Goal: Task Accomplishment & Management: Manage account settings

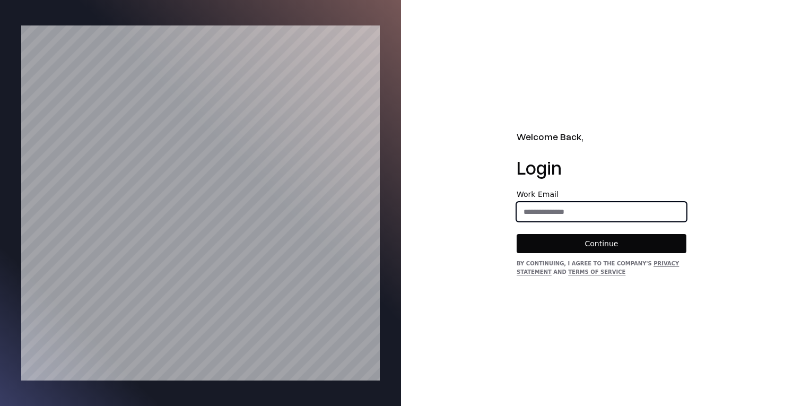
click at [547, 209] on input "email" at bounding box center [601, 211] width 169 height 19
type input "**********"
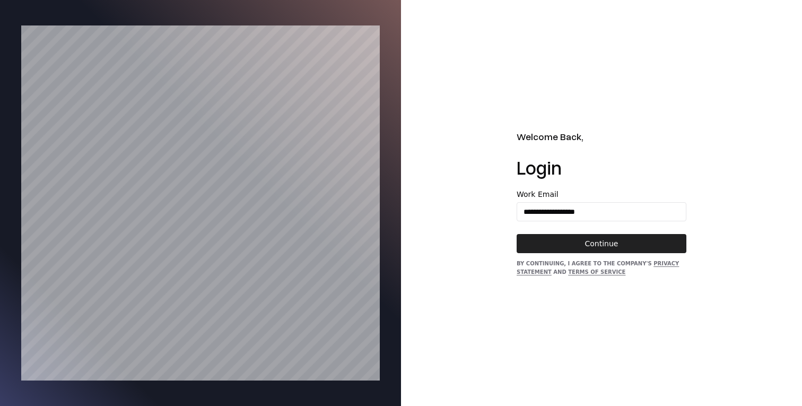
click at [580, 241] on button "Continue" at bounding box center [602, 243] width 170 height 19
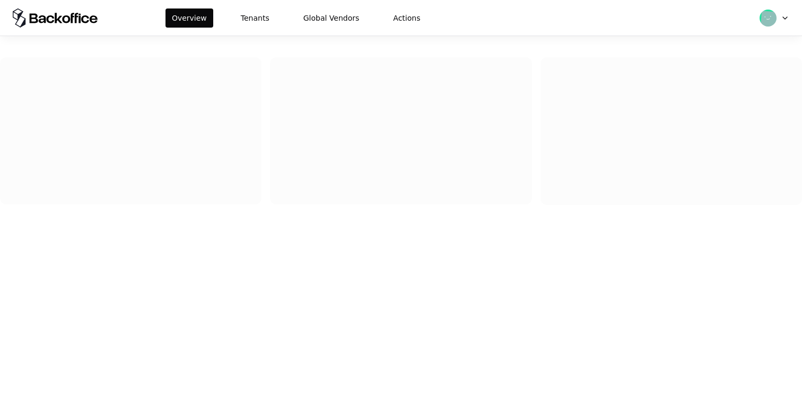
click at [241, 28] on div "Overview Tenants Global Vendors Actions" at bounding box center [401, 18] width 802 height 36
click at [245, 18] on button "Tenants" at bounding box center [255, 17] width 41 height 19
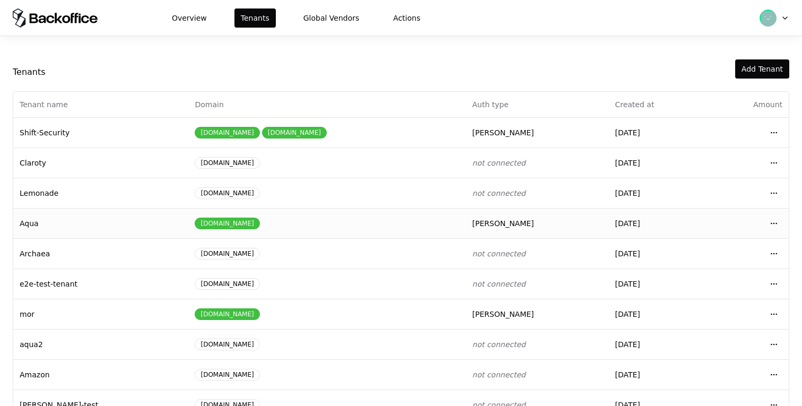
scroll to position [148, 0]
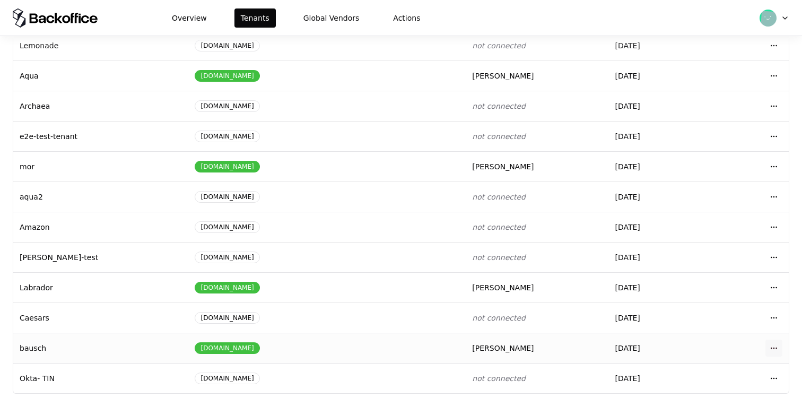
click at [779, 348] on html "Overview Tenants Global Vendors Actions Tenants Add Tenant Tenant name Domain A…" at bounding box center [401, 203] width 802 height 406
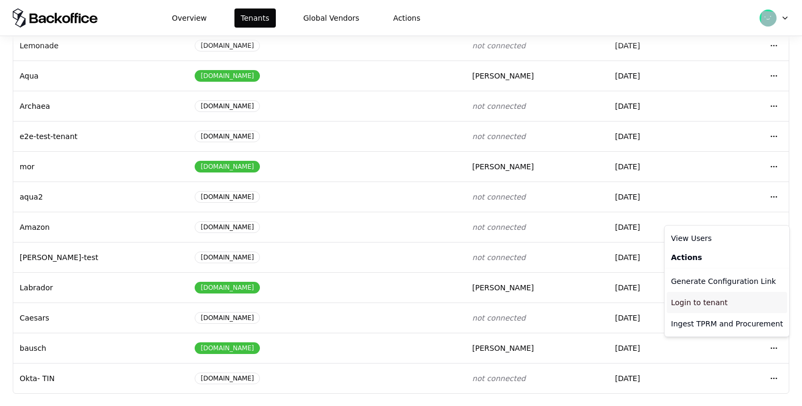
click at [752, 302] on div "Login to tenant" at bounding box center [727, 302] width 120 height 21
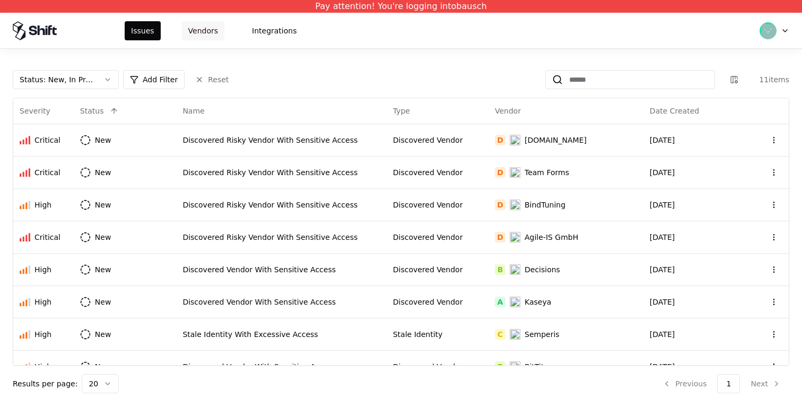
click at [203, 32] on button "Vendors" at bounding box center [203, 30] width 42 height 19
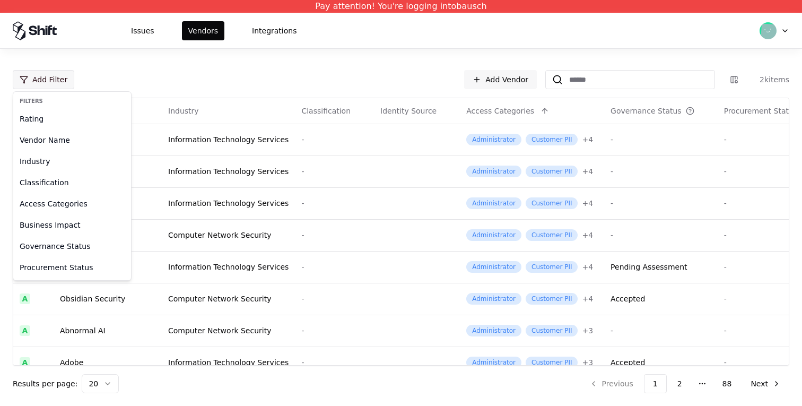
click at [59, 77] on html "Pay attention! You're logging into bausch Issues Vendors Integrations Add Filte…" at bounding box center [401, 203] width 802 height 406
click at [63, 247] on div "Governance Status" at bounding box center [72, 246] width 114 height 21
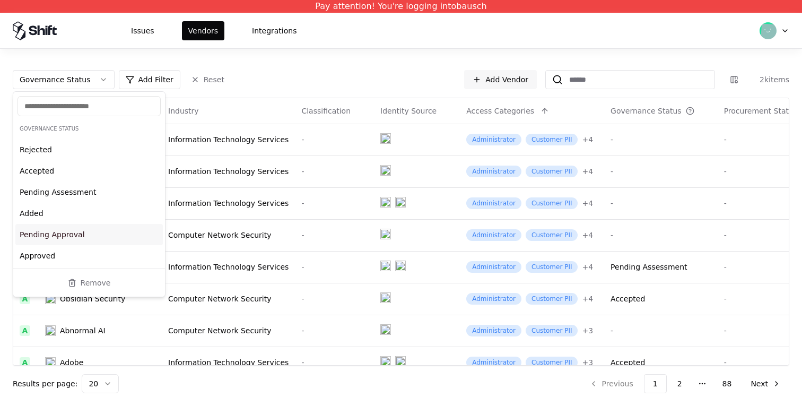
click at [80, 233] on div "Pending Approval" at bounding box center [89, 234] width 148 height 21
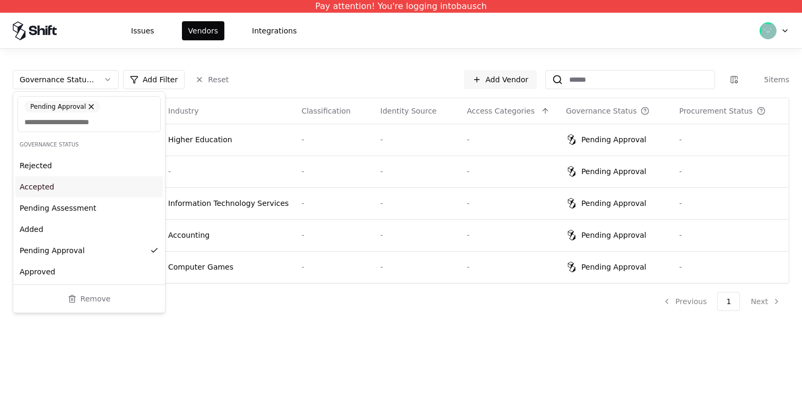
click at [499, 37] on div "Issues Vendors Integrations" at bounding box center [401, 31] width 802 height 36
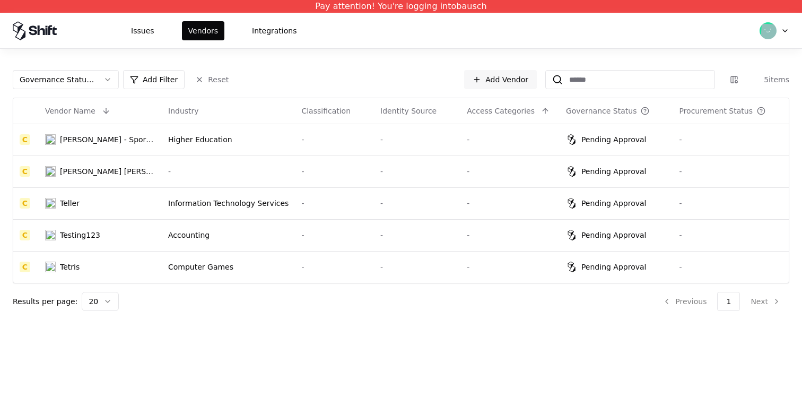
click at [617, 262] on html "Pay attention! You're logging into bausch Issues Vendors Integrations Governanc…" at bounding box center [401, 203] width 802 height 406
click at [617, 270] on html "Pay attention! You're logging into bausch Issues Vendors Integrations Governanc…" at bounding box center [401, 203] width 802 height 406
click at [65, 268] on html "Pay attention! You're logging into bausch Issues Vendors Integrations Governanc…" at bounding box center [401, 203] width 802 height 406
click at [67, 240] on html "Pay attention! You're logging into bausch Issues Vendors Integrations Governanc…" at bounding box center [401, 203] width 802 height 406
click at [86, 230] on html "Pay attention! You're logging into bausch Issues Vendors Integrations Governanc…" at bounding box center [401, 203] width 802 height 406
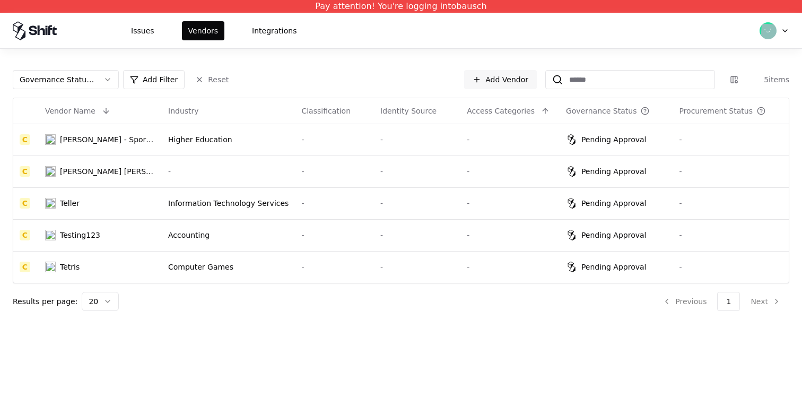
click at [93, 204] on html "Pay attention! You're logging into bausch Issues Vendors Integrations Governanc…" at bounding box center [401, 203] width 802 height 406
click at [263, 215] on html "Pay attention! You're logging into bausch Issues Vendors Integrations Governanc…" at bounding box center [401, 203] width 802 height 406
click at [263, 161] on html "Pay attention! You're logging into bausch Issues Vendors Integrations Governanc…" at bounding box center [401, 203] width 802 height 406
click at [276, 152] on html "Pay attention! You're logging into bausch Issues Vendors Integrations Governanc…" at bounding box center [401, 203] width 802 height 406
click at [199, 142] on html "Pay attention! You're logging into bausch Issues Vendors Integrations Governanc…" at bounding box center [401, 203] width 802 height 406
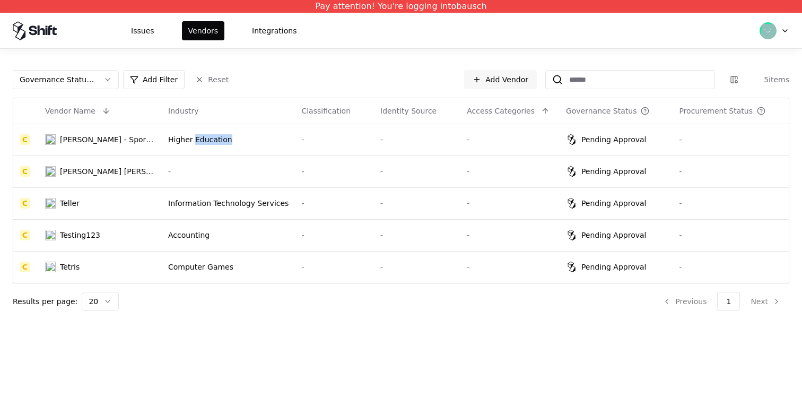
click at [199, 142] on html "Pay attention! You're logging into bausch Issues Vendors Integrations Governanc…" at bounding box center [401, 203] width 802 height 406
click at [132, 139] on html "Pay attention! You're logging into bausch Issues Vendors Integrations Governanc…" at bounding box center [401, 203] width 802 height 406
click at [119, 139] on html "Pay attention! You're logging into bausch Issues Vendors Integrations Governanc…" at bounding box center [401, 203] width 802 height 406
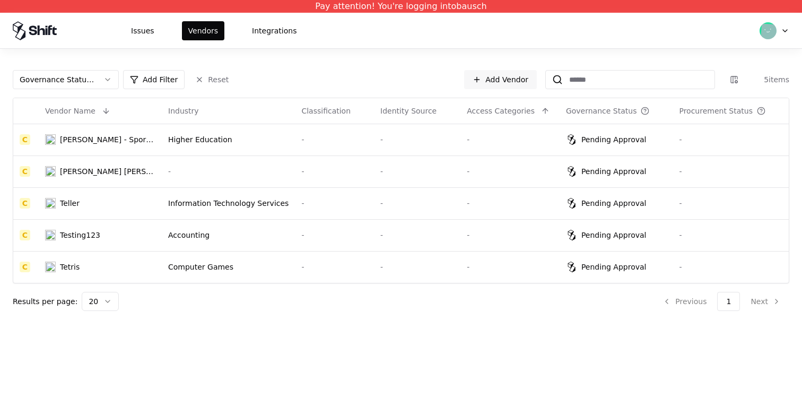
click at [315, 100] on html "Pay attention! You're logging into bausch Issues Vendors Integrations Governanc…" at bounding box center [401, 203] width 802 height 406
click at [331, 146] on html "Pay attention! You're logging into bausch Issues Vendors Integrations Governanc…" at bounding box center [401, 203] width 802 height 406
click at [615, 140] on html "Pay attention! You're logging into bausch Issues Vendors Integrations Governanc…" at bounding box center [401, 203] width 802 height 406
click at [615, 173] on html "Pay attention! You're logging into bausch Issues Vendors Integrations Governanc…" at bounding box center [401, 203] width 802 height 406
click at [611, 197] on html "Pay attention! You're logging into bausch Issues Vendors Integrations Governanc…" at bounding box center [401, 203] width 802 height 406
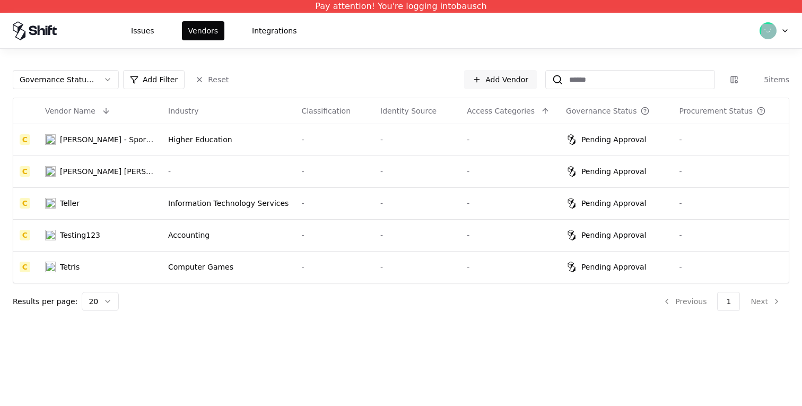
click at [607, 230] on html "Pay attention! You're logging into bausch Issues Vendors Integrations Governanc…" at bounding box center [401, 203] width 802 height 406
click at [609, 268] on html "Pay attention! You're logging into bausch Issues Vendors Integrations Governanc…" at bounding box center [401, 203] width 802 height 406
click at [606, 329] on html "Pay attention! You're logging into bausch Issues Vendors Integrations Governanc…" at bounding box center [401, 203] width 802 height 406
click at [291, 206] on html "Pay attention! You're logging into bausch Issues Vendors Integrations Governanc…" at bounding box center [401, 203] width 802 height 406
click at [212, 206] on html "Pay attention! You're logging into bausch Issues Vendors Integrations Governanc…" at bounding box center [401, 203] width 802 height 406
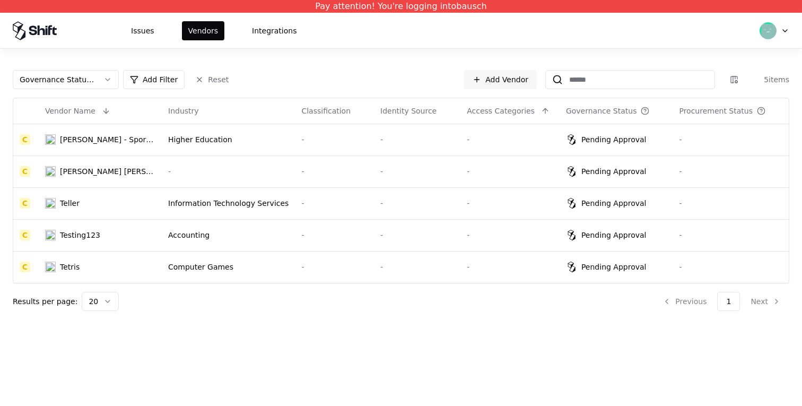
click at [65, 202] on html "Pay attention! You're logging into bausch Issues Vendors Integrations Governanc…" at bounding box center [401, 203] width 802 height 406
click at [75, 178] on html "Pay attention! You're logging into bausch Issues Vendors Integrations Governanc…" at bounding box center [401, 203] width 802 height 406
click at [84, 143] on html "Pay attention! You're logging into bausch Issues Vendors Integrations Governanc…" at bounding box center [401, 203] width 802 height 406
click at [81, 179] on html "Pay attention! You're logging into bausch Issues Vendors Integrations Governanc…" at bounding box center [401, 203] width 802 height 406
click at [78, 210] on html "Pay attention! You're logging into bausch Issues Vendors Integrations Governanc…" at bounding box center [401, 203] width 802 height 406
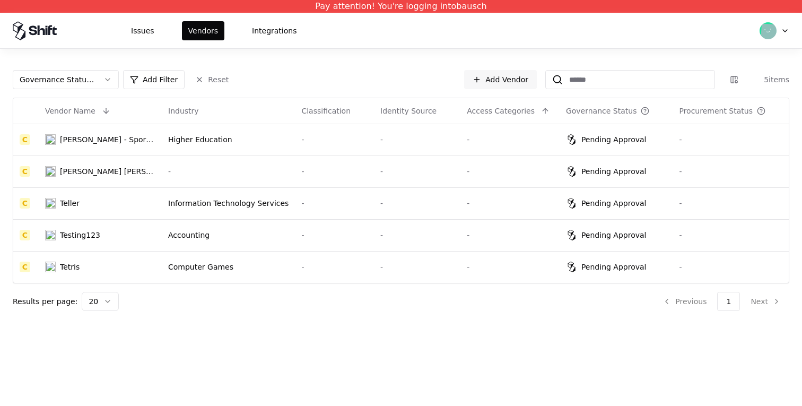
click at [78, 239] on html "Pay attention! You're logging into bausch Issues Vendors Integrations Governanc…" at bounding box center [401, 203] width 802 height 406
click at [66, 271] on html "Pay attention! You're logging into bausch Issues Vendors Integrations Governanc…" at bounding box center [401, 203] width 802 height 406
click at [301, 149] on html "Pay attention! You're logging into bausch Issues Vendors Integrations Governanc…" at bounding box center [401, 203] width 802 height 406
click at [181, 140] on html "Pay attention! You're logging into bausch Issues Vendors Integrations Governanc…" at bounding box center [401, 203] width 802 height 406
click at [111, 138] on html "Pay attention! You're logging into bausch Issues Vendors Integrations Governanc…" at bounding box center [401, 203] width 802 height 406
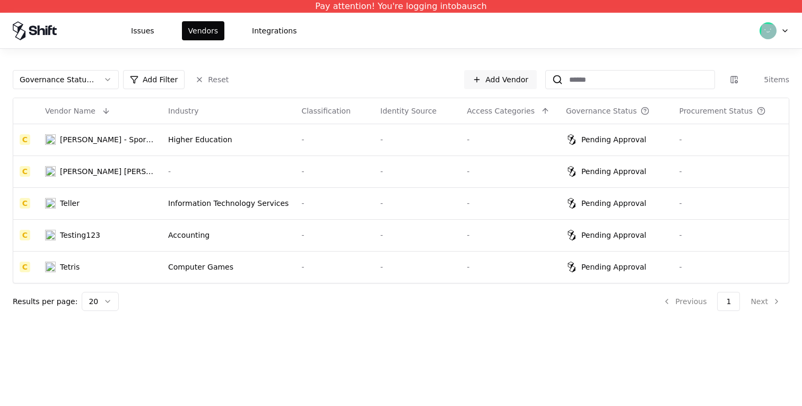
click at [626, 139] on html "Pay attention! You're logging into bausch Issues Vendors Integrations Governanc…" at bounding box center [401, 203] width 802 height 406
click at [627, 165] on html "Pay attention! You're logging into bausch Issues Vendors Integrations Governanc…" at bounding box center [401, 203] width 802 height 406
click at [94, 134] on html "Pay attention! You're logging into bausch Issues Vendors Integrations Governanc…" at bounding box center [401, 203] width 802 height 406
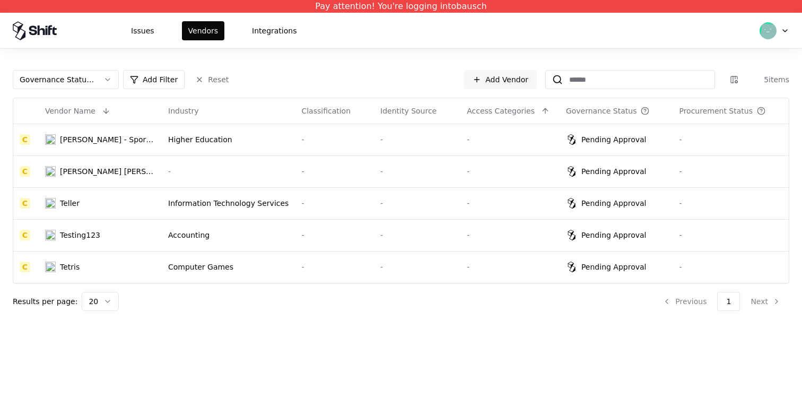
click at [669, 150] on html "Pay attention! You're logging into bausch Issues Vendors Integrations Governanc…" at bounding box center [401, 203] width 802 height 406
click at [81, 141] on html "Pay attention! You're logging into bausch Issues Vendors Integrations Governanc…" at bounding box center [401, 203] width 802 height 406
copy div "AMOS - Sport Business School"
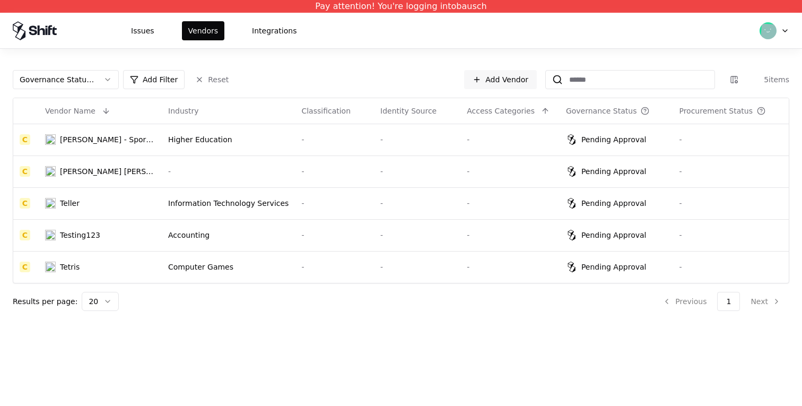
click at [108, 81] on html "Pay attention! You're logging into bausch Issues Vendors Integrations Governanc…" at bounding box center [401, 203] width 802 height 406
click at [217, 75] on html "Pay attention! You're logging into bausch Issues Vendors Integrations Governanc…" at bounding box center [401, 203] width 802 height 406
click at [214, 79] on html "Pay attention! You're logging into bausch Issues Vendors Integrations Governanc…" at bounding box center [401, 203] width 802 height 406
click at [206, 83] on html "Pay attention! You're logging into bausch Issues Vendors Integrations Governanc…" at bounding box center [401, 203] width 802 height 406
click at [204, 75] on html "Pay attention! You're logging into bausch Issues Vendors Integrations Governanc…" at bounding box center [401, 203] width 802 height 406
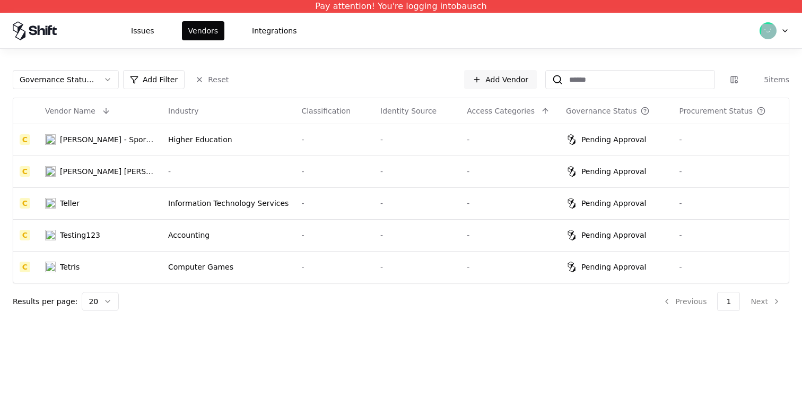
click at [238, 88] on html "Pay attention! You're logging into bausch Issues Vendors Integrations Governanc…" at bounding box center [401, 203] width 802 height 406
click at [114, 136] on div "[PERSON_NAME] - Sport Business School" at bounding box center [108, 139] width 96 height 11
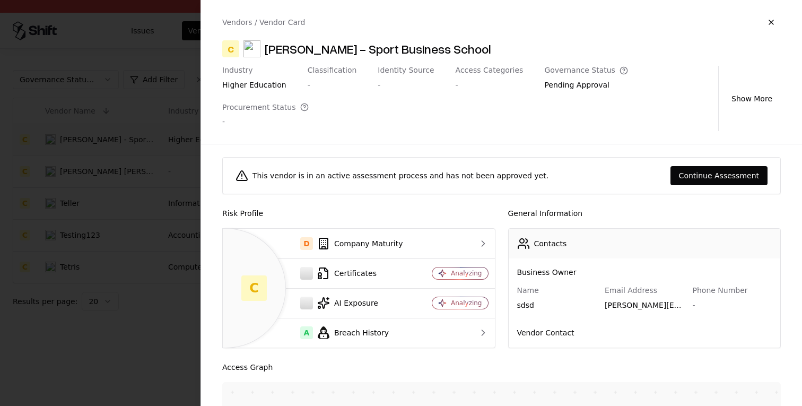
click at [90, 257] on div at bounding box center [401, 203] width 802 height 406
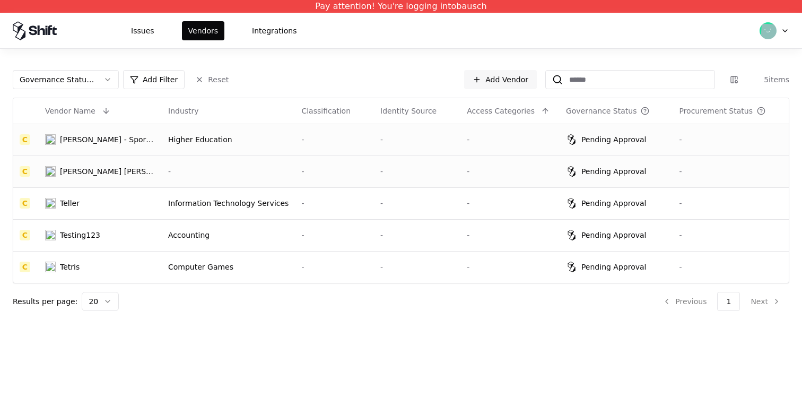
click at [165, 169] on td "-" at bounding box center [228, 172] width 133 height 32
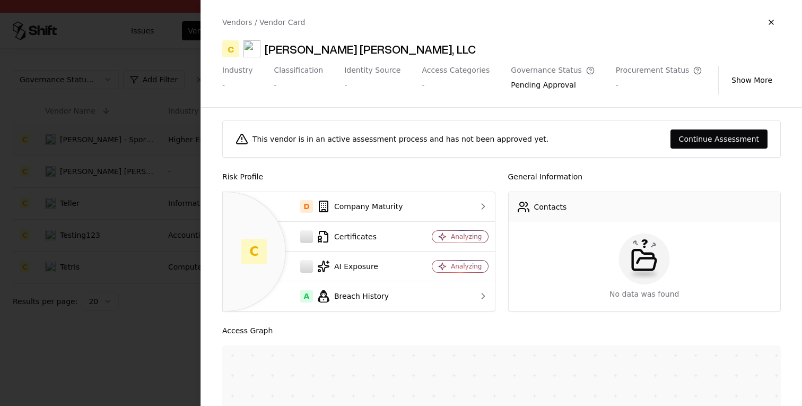
click at [132, 203] on div at bounding box center [401, 203] width 802 height 406
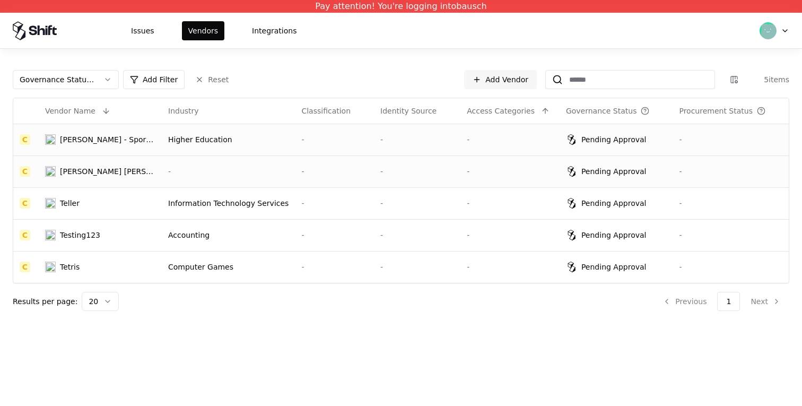
click at [374, 160] on td "-" at bounding box center [417, 172] width 87 height 32
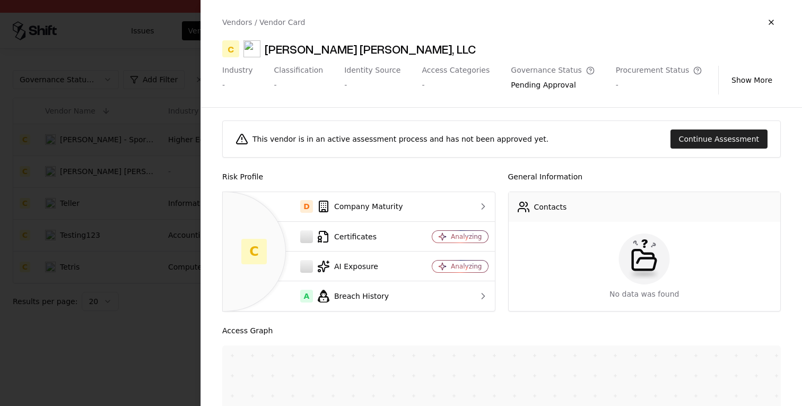
click at [692, 137] on button "Continue Assessment" at bounding box center [719, 138] width 97 height 19
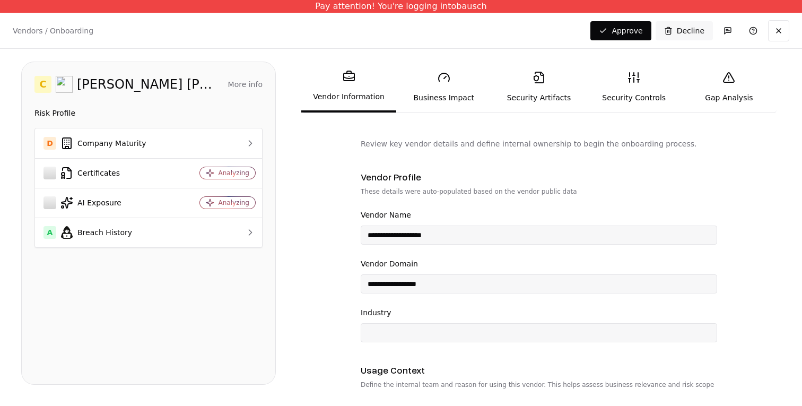
click at [538, 87] on link "Security Artifacts" at bounding box center [538, 87] width 95 height 49
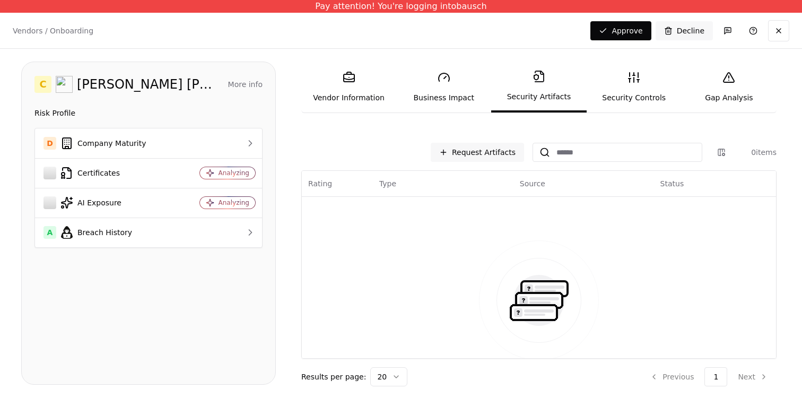
click at [632, 88] on link "Security Controls" at bounding box center [634, 87] width 95 height 49
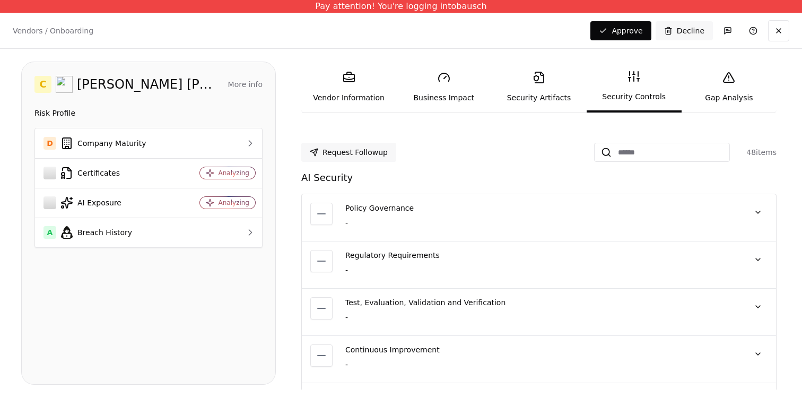
click at [452, 88] on link "Business Impact" at bounding box center [443, 87] width 95 height 49
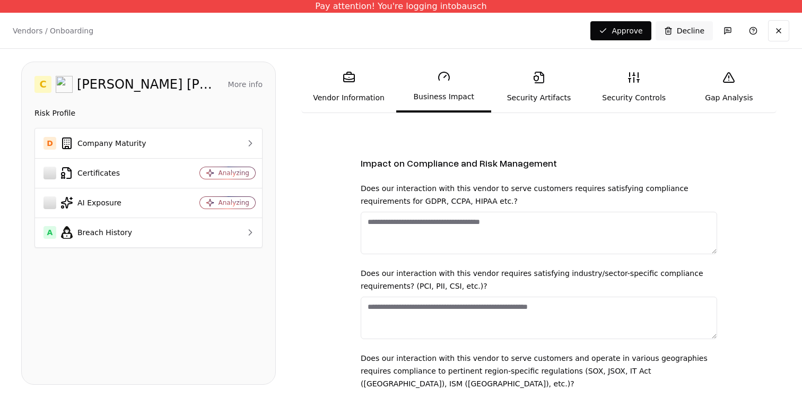
scroll to position [1078, 0]
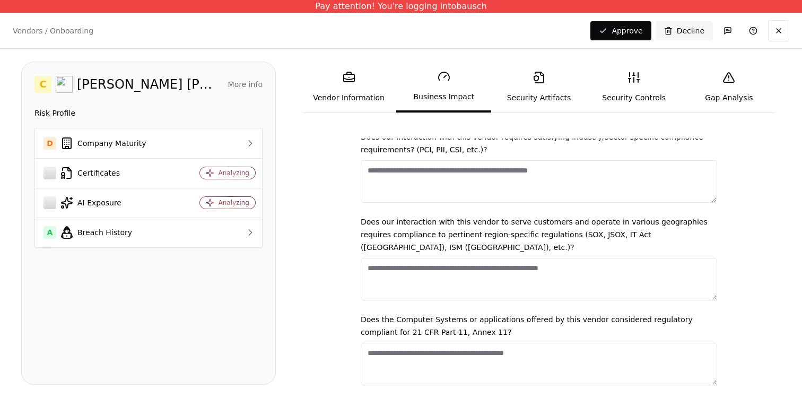
click at [322, 82] on link "Vendor Information" at bounding box center [348, 87] width 95 height 49
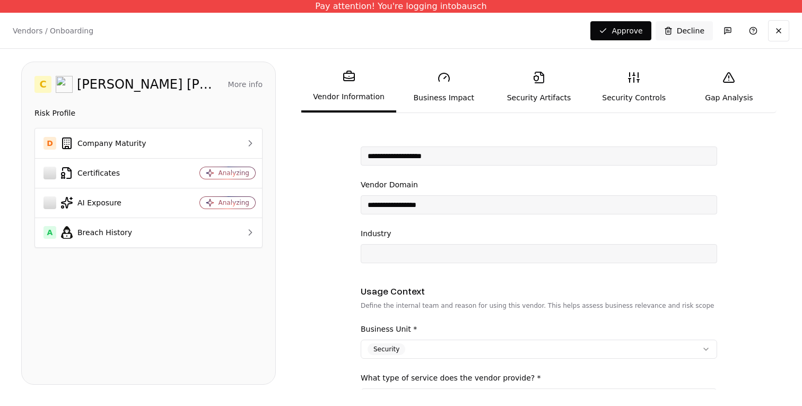
scroll to position [85, 0]
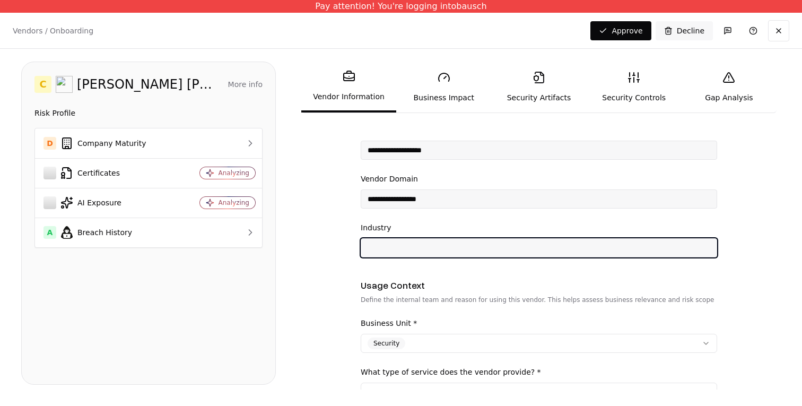
click at [401, 246] on input "Industry" at bounding box center [539, 247] width 356 height 19
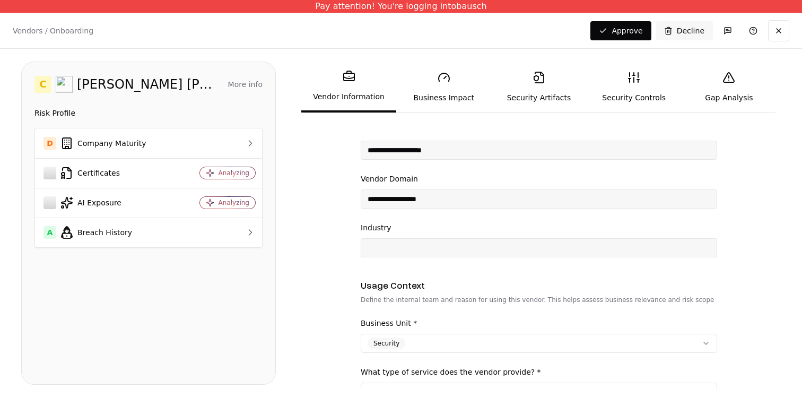
click at [336, 257] on form "**********" at bounding box center [539, 264] width 484 height 251
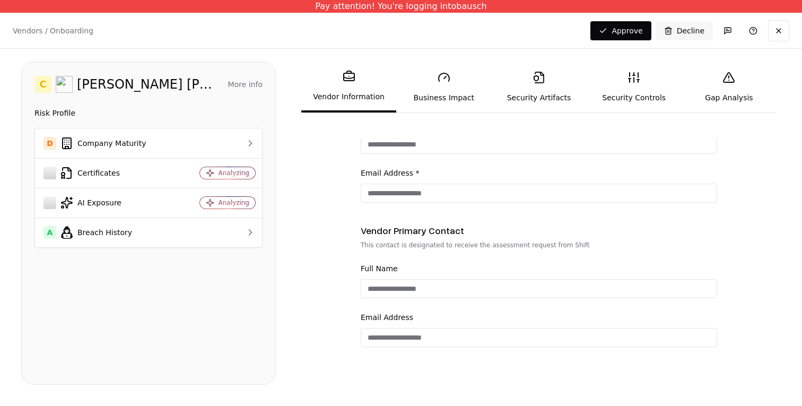
scroll to position [0, 0]
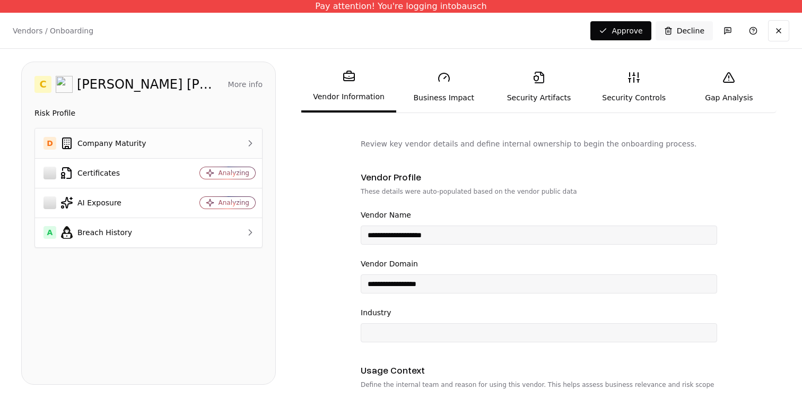
click at [182, 137] on td at bounding box center [220, 143] width 83 height 30
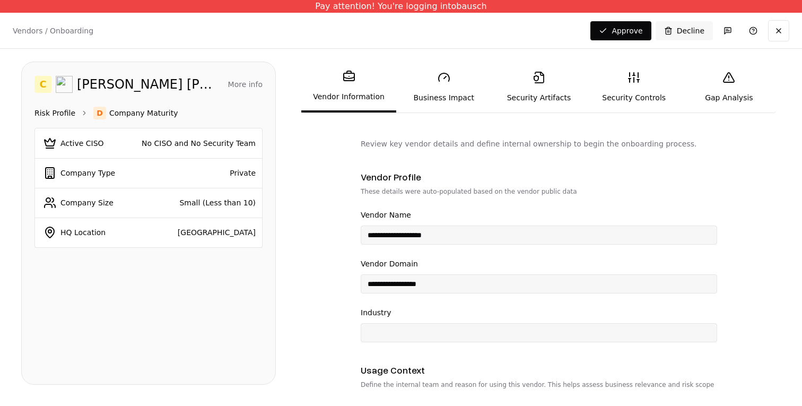
click at [46, 116] on link "Risk Profile" at bounding box center [54, 113] width 41 height 11
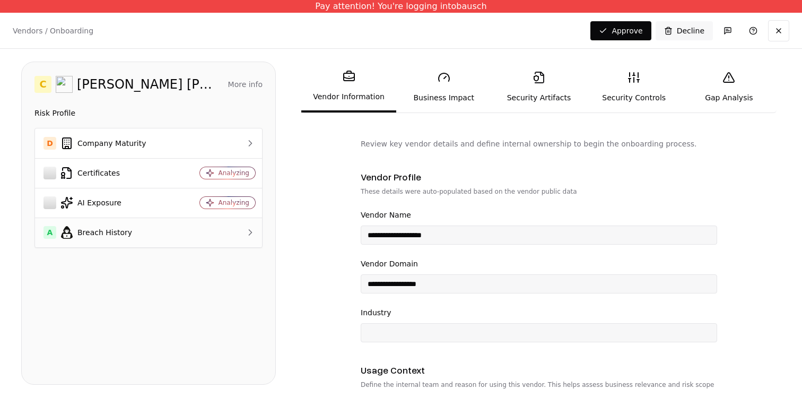
click at [122, 237] on div "A Breach History" at bounding box center [107, 232] width 127 height 13
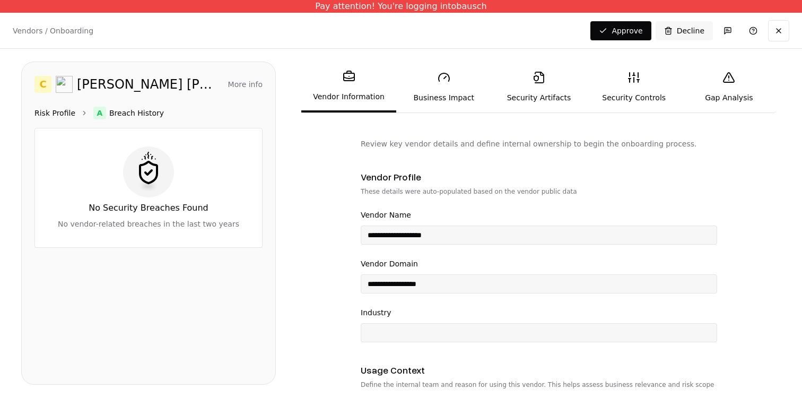
click at [58, 111] on link "Risk Profile" at bounding box center [54, 113] width 41 height 11
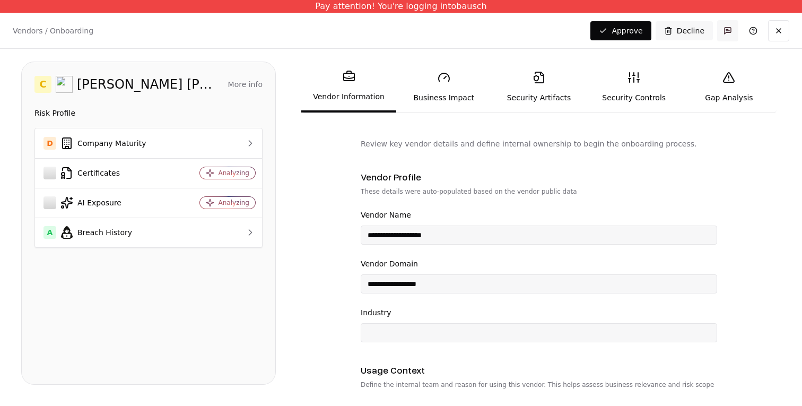
click at [733, 27] on button "button" at bounding box center [728, 30] width 21 height 21
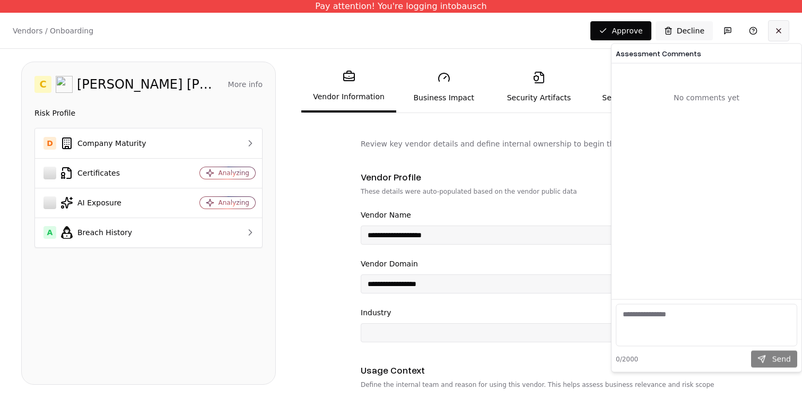
click at [782, 28] on button at bounding box center [779, 30] width 21 height 21
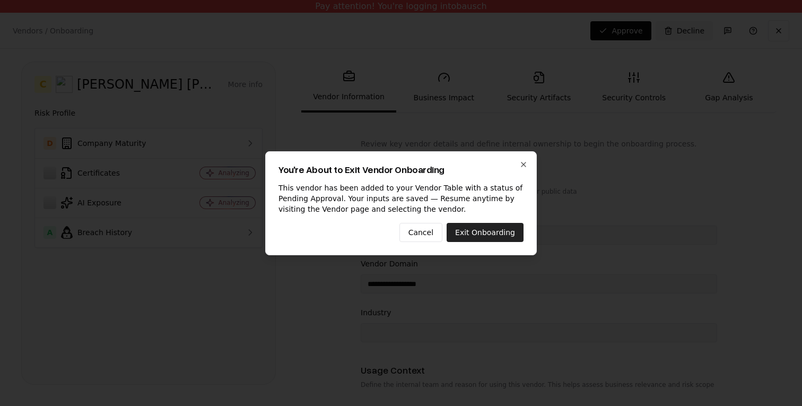
click at [498, 232] on button "Exit Onboarding" at bounding box center [485, 232] width 77 height 19
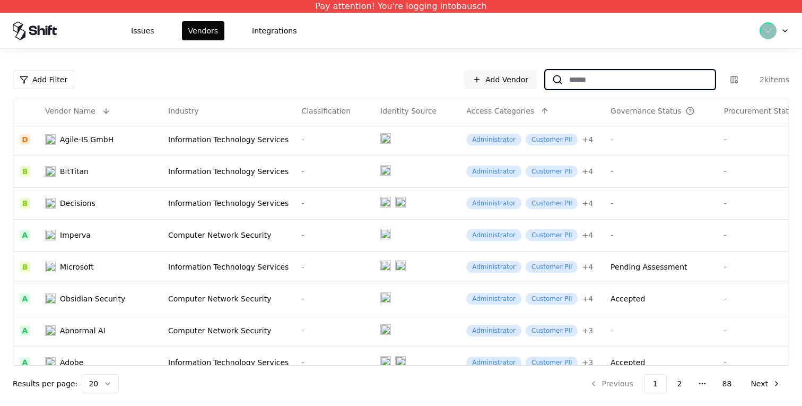
click at [622, 83] on input at bounding box center [639, 79] width 152 height 19
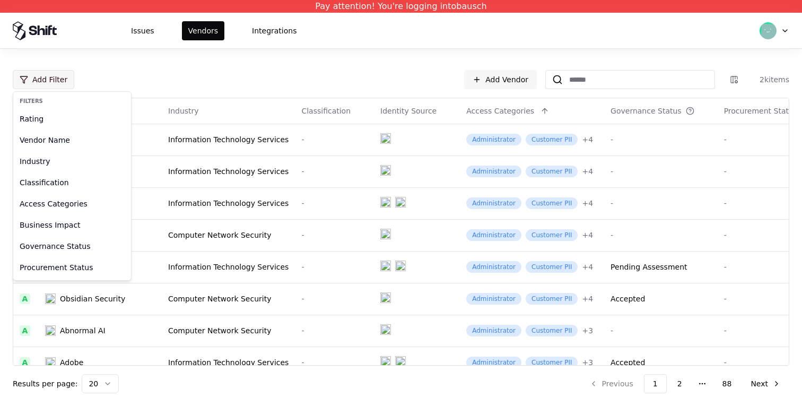
click at [68, 77] on html "Pay attention! You're logging into bausch Issues Vendors Integrations Add Filte…" at bounding box center [401, 203] width 802 height 406
click at [65, 241] on div "Governance Status" at bounding box center [72, 246] width 114 height 21
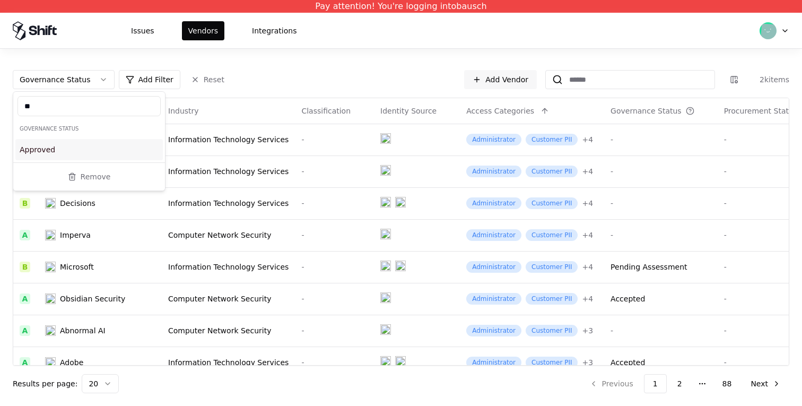
type input "*"
click at [101, 143] on div "Pending Approval" at bounding box center [89, 149] width 148 height 21
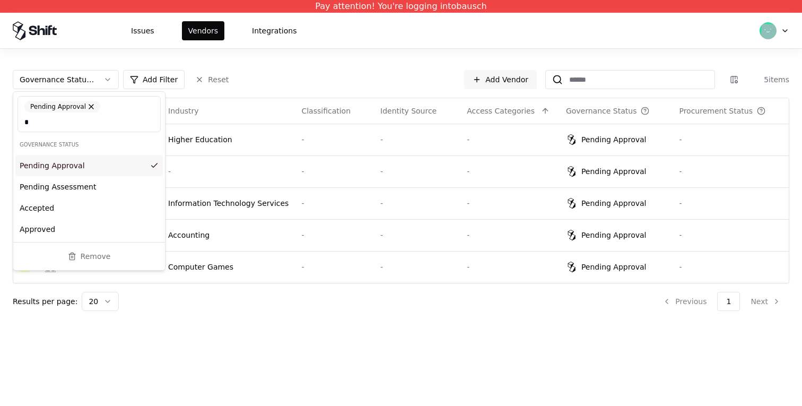
click at [467, 44] on div "Issues Vendors Integrations" at bounding box center [401, 31] width 802 height 36
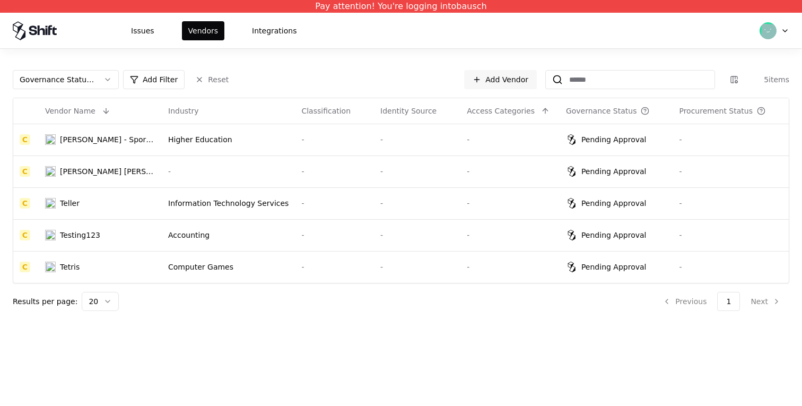
click at [277, 171] on html "Pay attention! You're logging into bausch Issues Vendors Integrations Governanc…" at bounding box center [401, 203] width 802 height 406
click at [87, 170] on html "Pay attention! You're logging into bausch Issues Vendors Integrations Governanc…" at bounding box center [401, 203] width 802 height 406
copy div "Stroz Friedberg, LLC"
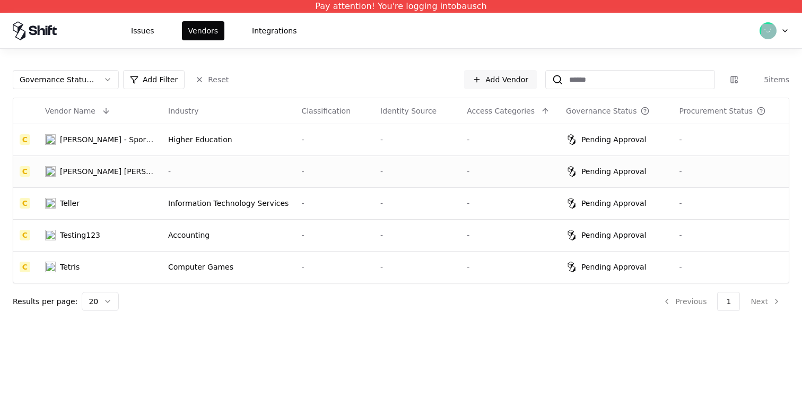
click at [75, 169] on div "[PERSON_NAME] [PERSON_NAME], LLC" at bounding box center [108, 171] width 96 height 11
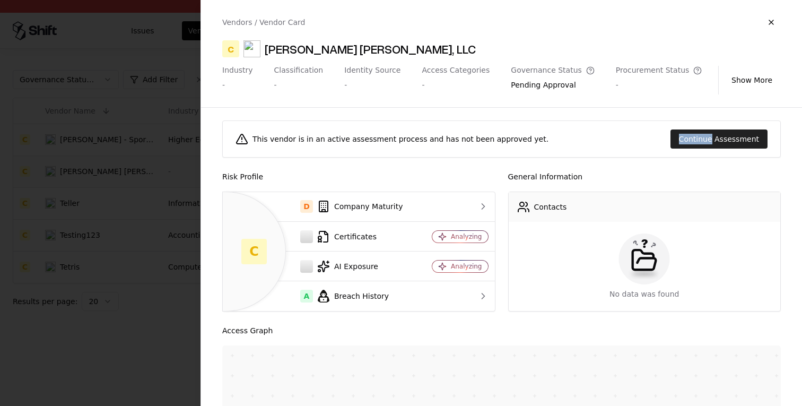
copy button "Continue"
click at [713, 165] on div "This vendor is in an active assessment process and has not been approved yet. C…" at bounding box center [501, 257] width 601 height 299
click at [756, 145] on button "Continue Assessment" at bounding box center [719, 138] width 97 height 19
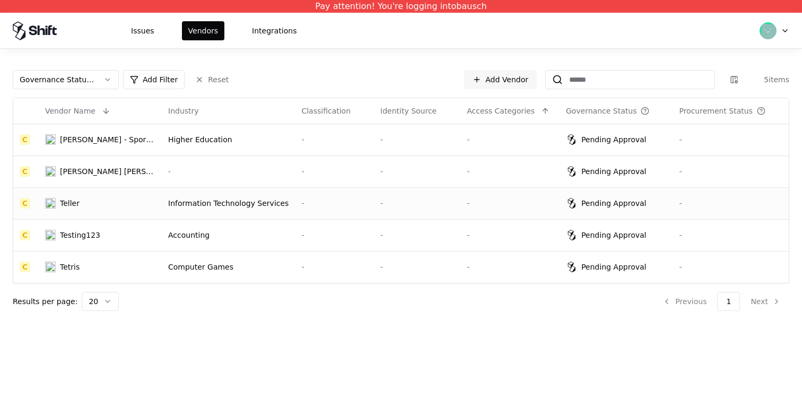
click at [82, 214] on td "Teller" at bounding box center [100, 203] width 123 height 32
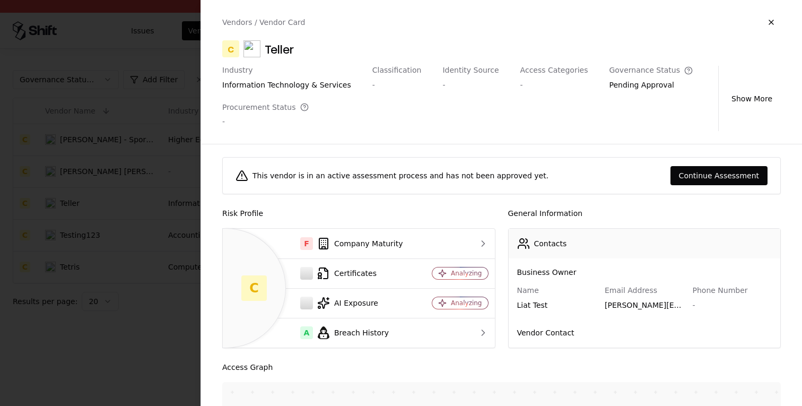
click at [132, 140] on div at bounding box center [401, 203] width 802 height 406
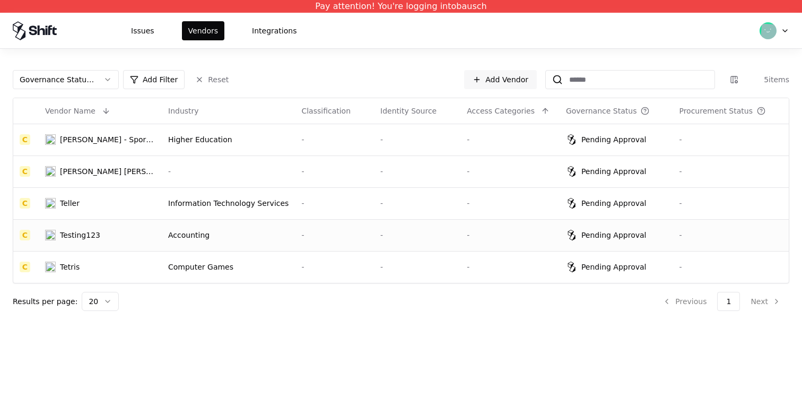
click at [211, 232] on div "Accounting" at bounding box center [228, 235] width 120 height 11
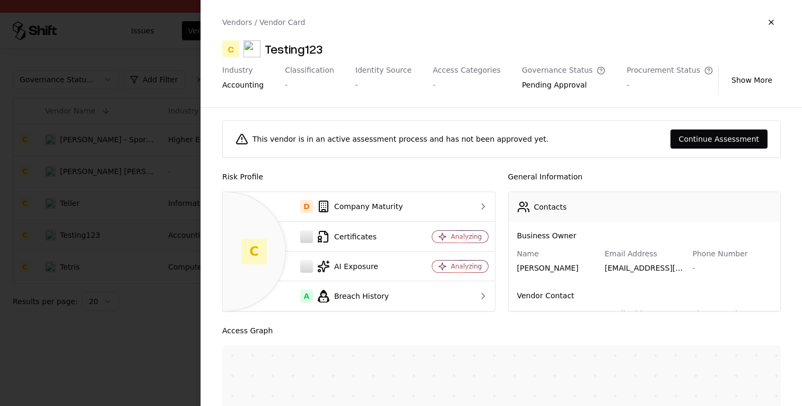
click at [155, 233] on div at bounding box center [401, 203] width 802 height 406
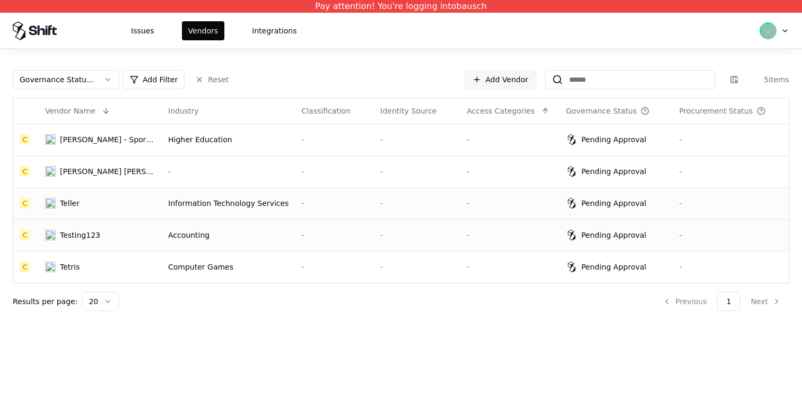
click at [91, 198] on div "Teller" at bounding box center [100, 203] width 110 height 11
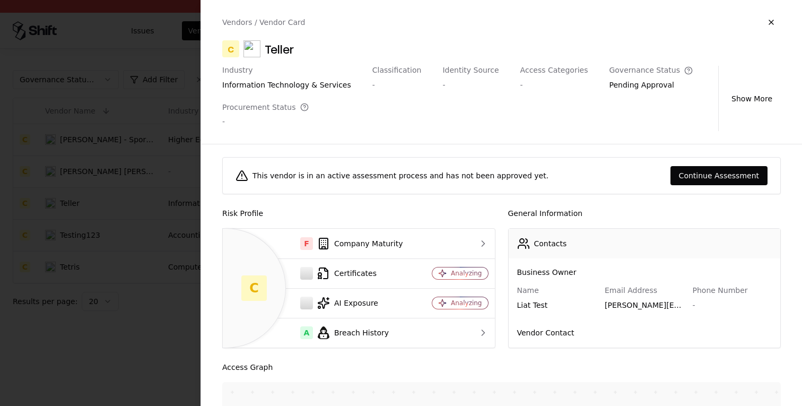
click at [137, 281] on div at bounding box center [401, 203] width 802 height 406
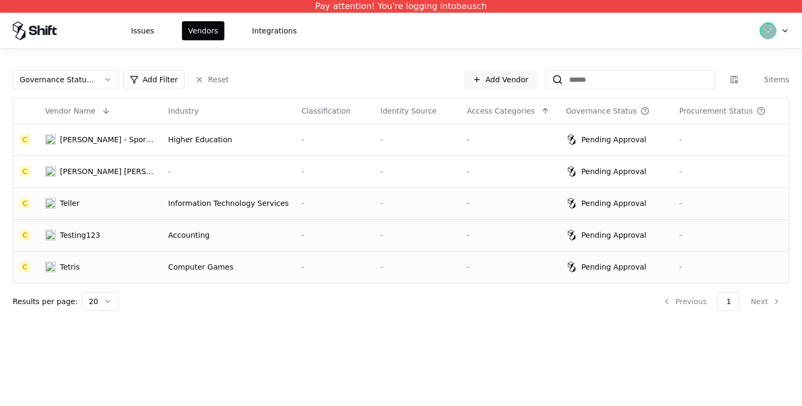
click at [175, 270] on div "Computer Games" at bounding box center [228, 267] width 120 height 11
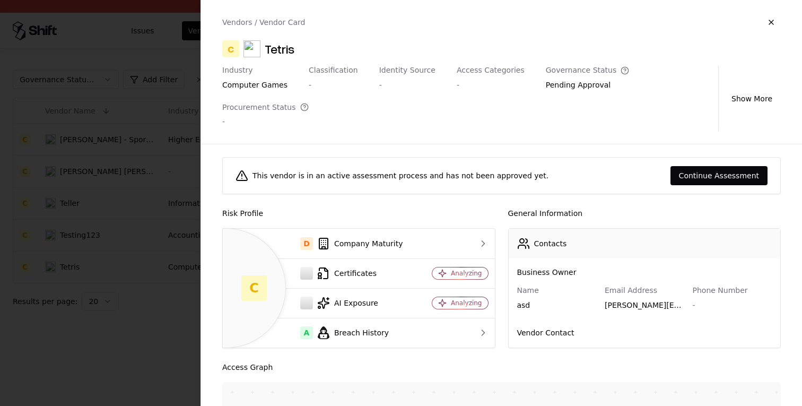
click at [114, 293] on div at bounding box center [401, 203] width 802 height 406
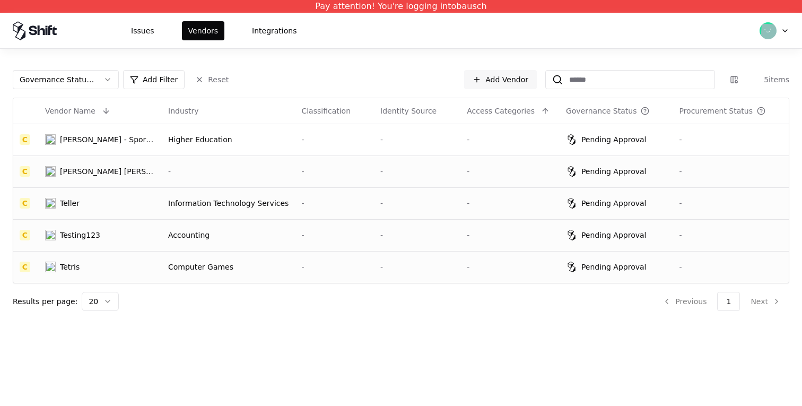
click at [184, 176] on div "-" at bounding box center [228, 171] width 120 height 11
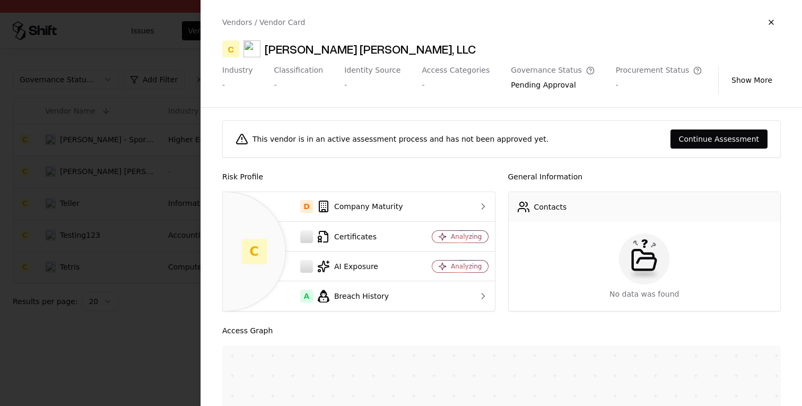
click at [100, 178] on div at bounding box center [401, 203] width 802 height 406
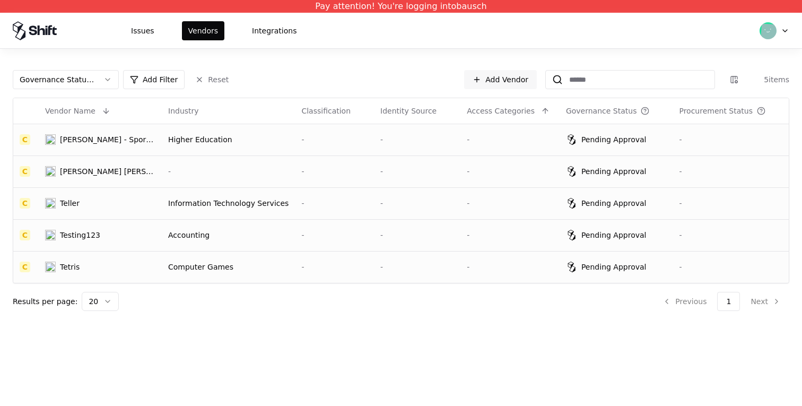
click at [119, 140] on div "AMOS - Sport Business School" at bounding box center [108, 139] width 96 height 11
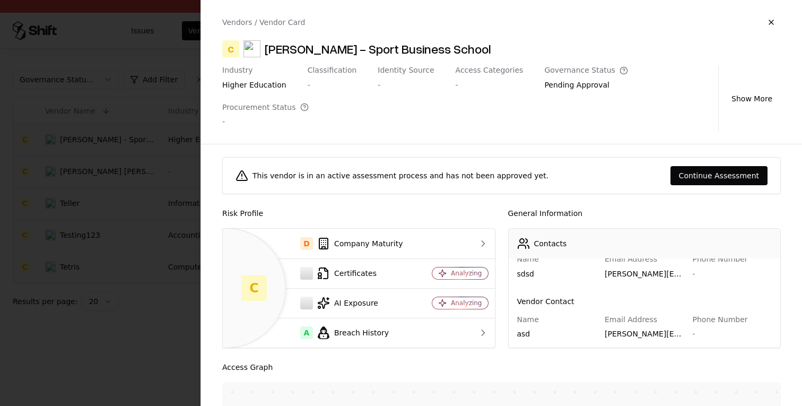
scroll to position [36, 0]
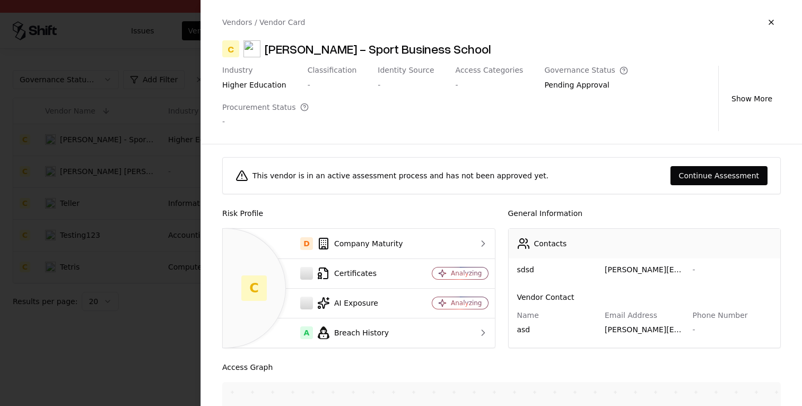
click at [125, 282] on div at bounding box center [401, 203] width 802 height 406
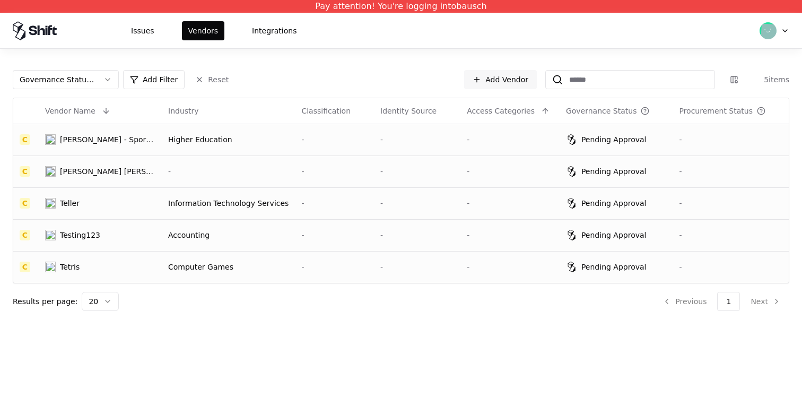
click at [263, 269] on div "Computer Games" at bounding box center [228, 267] width 120 height 11
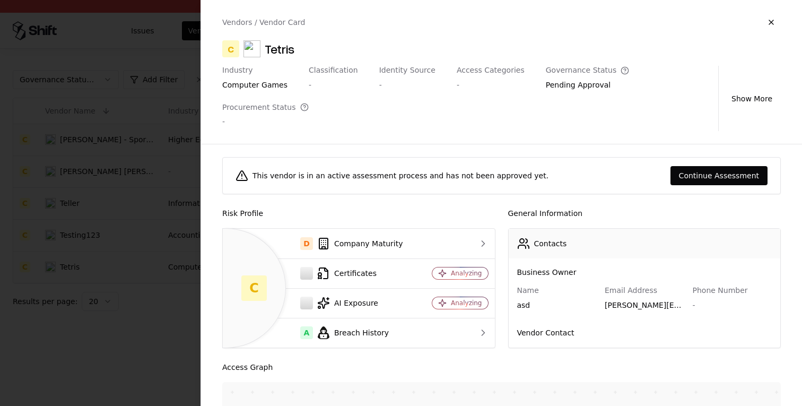
click at [100, 230] on div at bounding box center [401, 203] width 802 height 406
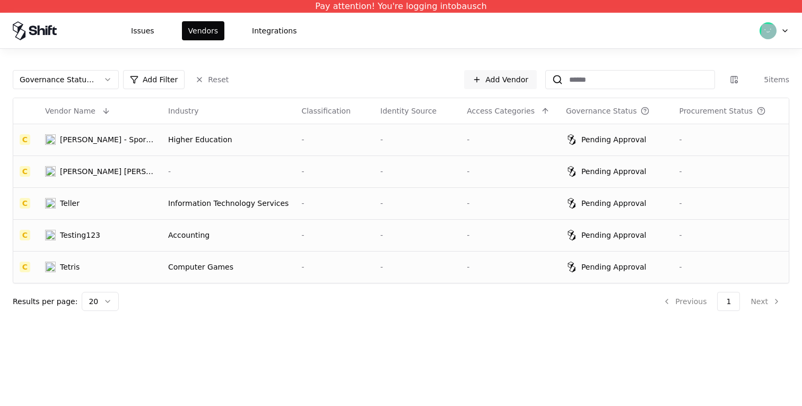
click at [204, 242] on td "Accounting" at bounding box center [228, 235] width 133 height 32
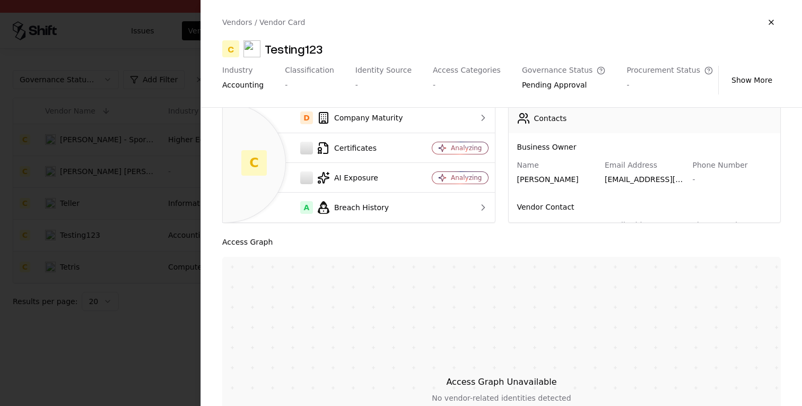
scroll to position [133, 0]
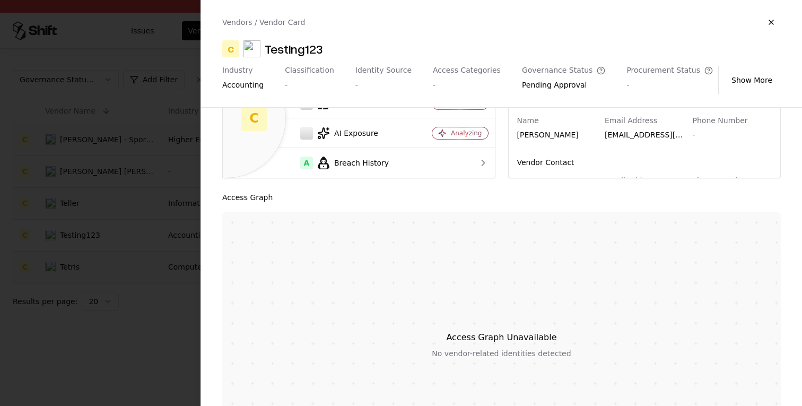
click at [175, 167] on div at bounding box center [401, 203] width 802 height 406
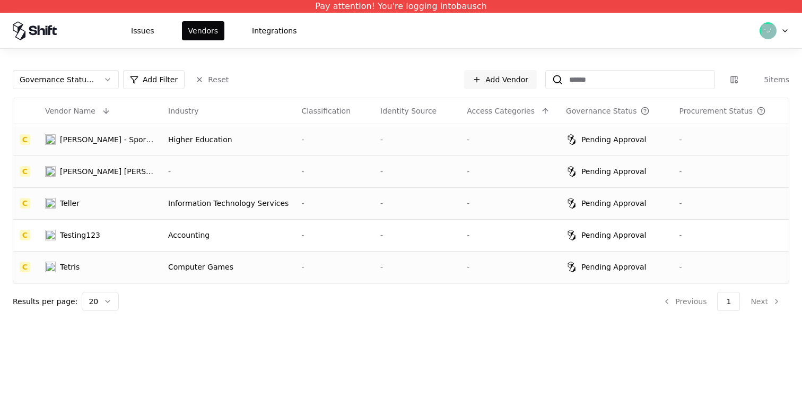
click at [203, 139] on div "Higher Education" at bounding box center [228, 139] width 120 height 11
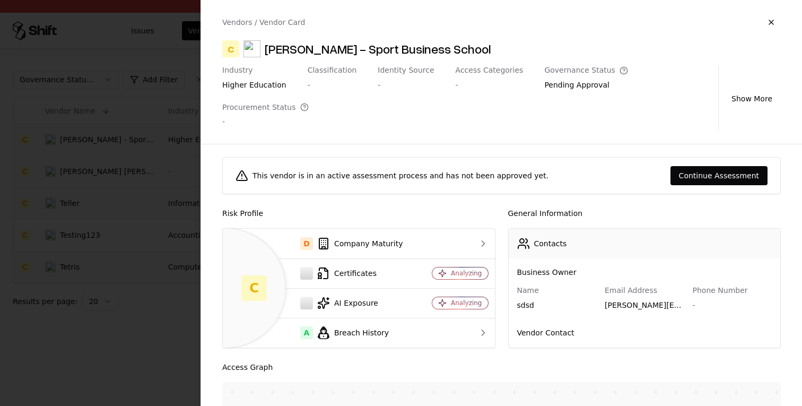
click at [161, 136] on div at bounding box center [401, 203] width 802 height 406
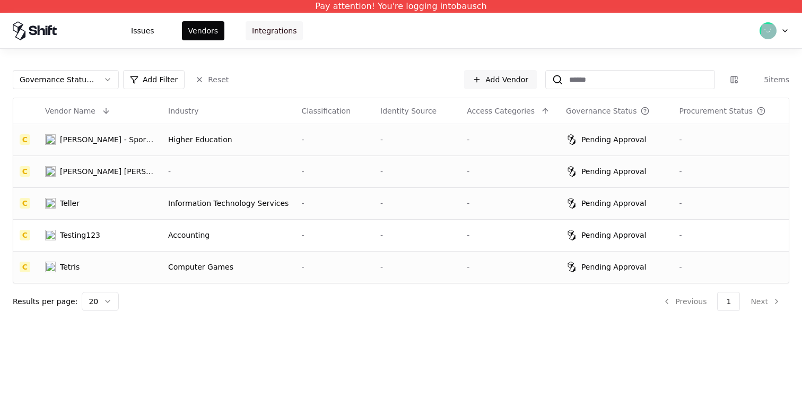
click at [269, 28] on button "Integrations" at bounding box center [274, 30] width 57 height 19
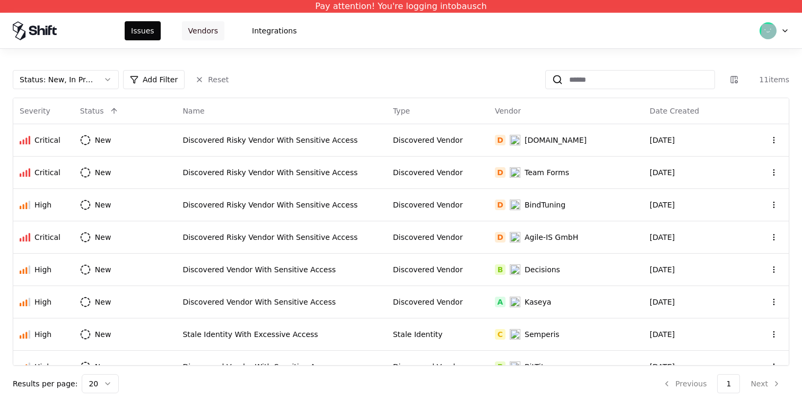
click at [202, 37] on button "Vendors" at bounding box center [203, 30] width 42 height 19
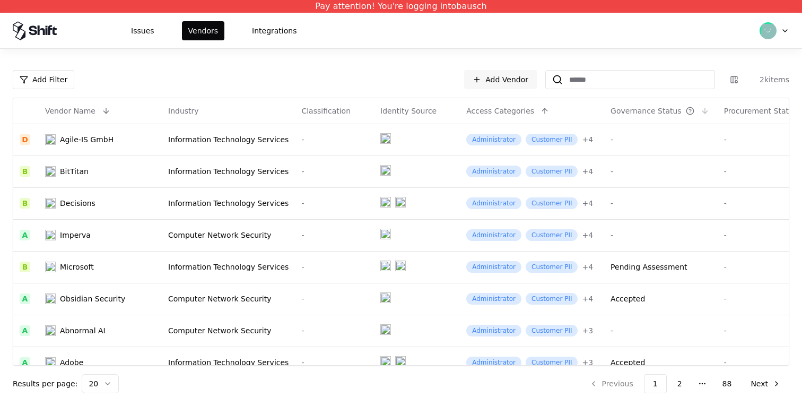
click at [631, 111] on div "Governance Status" at bounding box center [646, 111] width 71 height 11
click at [611, 110] on div "Governance Status" at bounding box center [646, 111] width 71 height 11
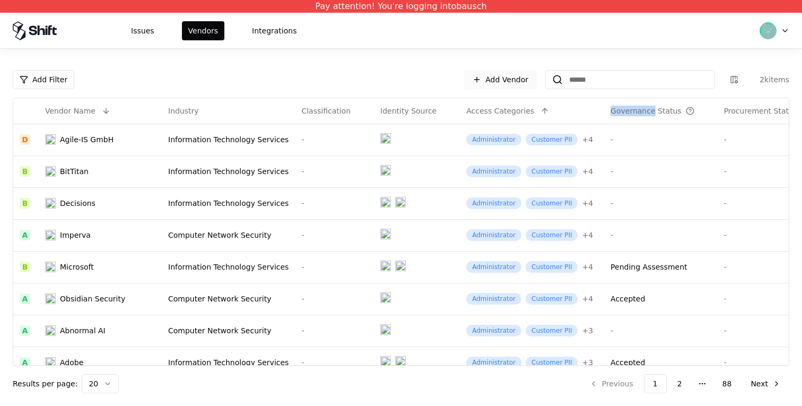
copy div "Governance"
click at [611, 110] on div "Governance Status" at bounding box center [646, 111] width 71 height 11
copy div "Governance Status"
